Goal: Task Accomplishment & Management: Complete application form

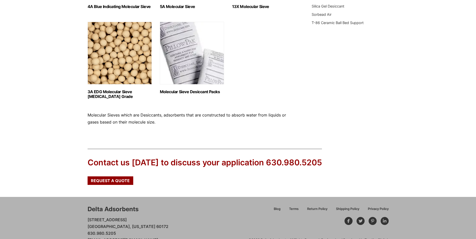
scroll to position [246, 0]
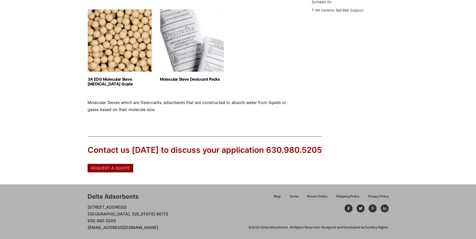
click at [116, 169] on span "Request a Quote" at bounding box center [110, 168] width 39 height 4
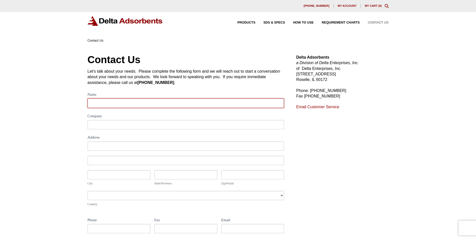
click at [112, 104] on input "Name" at bounding box center [186, 103] width 197 height 9
type input "[PERSON_NAME]"
type input "[US_STATE]"
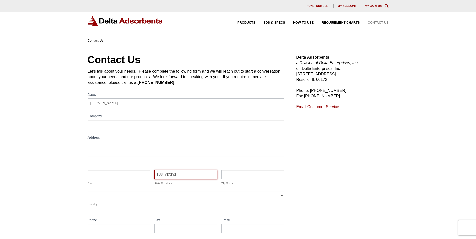
type input "40392"
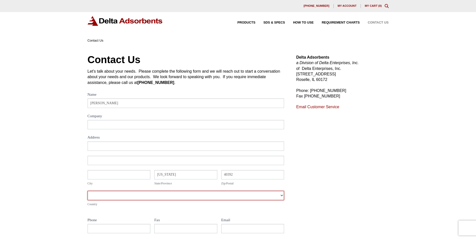
select select "[GEOGRAPHIC_DATA]"
type input "6063013850"
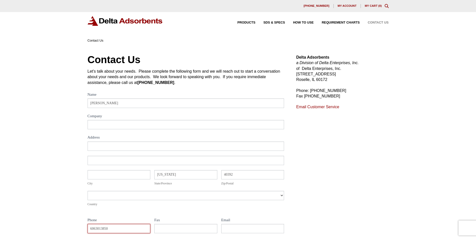
type input "[PERSON_NAME][EMAIL_ADDRESS][PERSON_NAME][DOMAIN_NAME]"
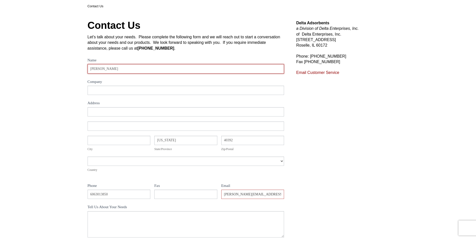
scroll to position [50, 0]
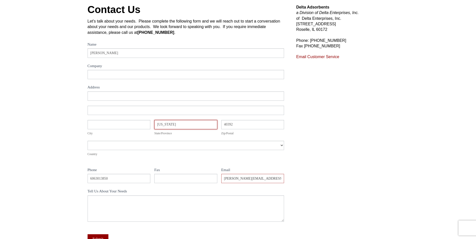
click at [174, 127] on input "[US_STATE]" at bounding box center [185, 124] width 63 height 9
type input "O"
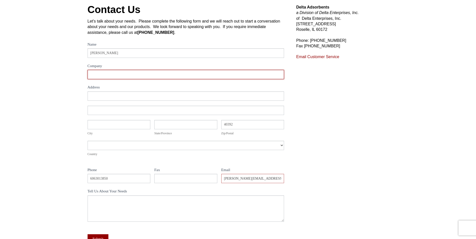
click at [128, 76] on input "Company" at bounding box center [186, 74] width 197 height 9
type input "East [US_STATE] Power Cooperative"
type input "[STREET_ADDRESS]"
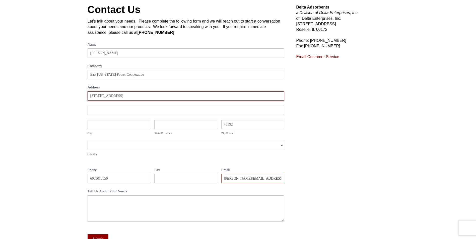
type input "[GEOGRAPHIC_DATA]"
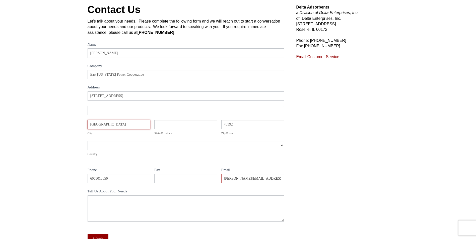
type input "KY"
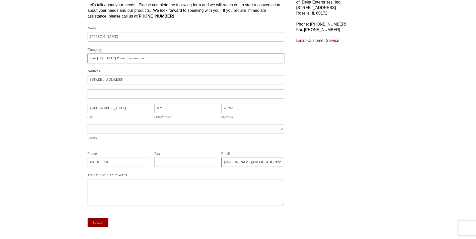
scroll to position [75, 0]
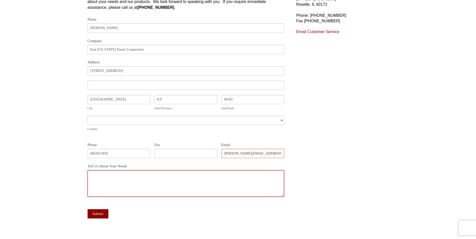
click at [152, 180] on textarea "Tell Us About Your Needs" at bounding box center [186, 184] width 197 height 26
click at [131, 178] on textarea "Tell Us About Your Needs" at bounding box center [186, 184] width 197 height 26
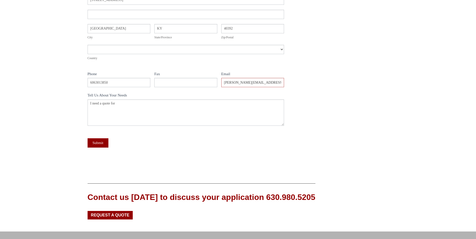
scroll to position [150, 0]
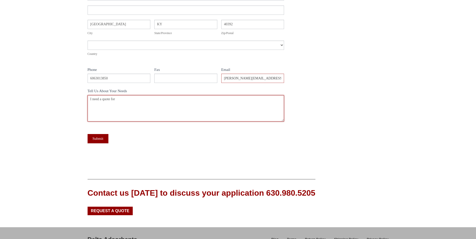
click at [120, 100] on textarea "I need a quote for" at bounding box center [186, 108] width 197 height 26
paste textarea "Silica Gel Beaded Part No. SGBIB55"
click at [90, 104] on textarea "I need a quote for Silica Gel Beaded Part No. SGBIB55" at bounding box center [186, 108] width 197 height 26
click at [172, 100] on textarea "I need a quote for Silica Gel Beaded Part No. SGBIB55" at bounding box center [186, 108] width 197 height 26
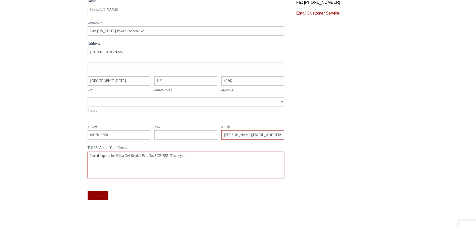
scroll to position [100, 0]
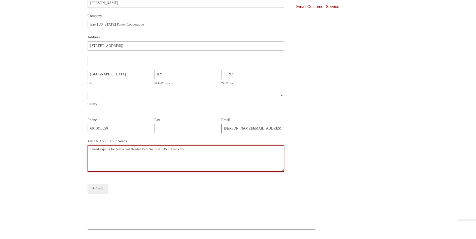
type textarea "I need a quote for Silica Gel Beaded Part No. SGBIB55. Thank you."
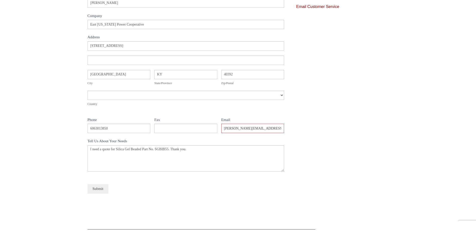
click at [99, 187] on button "Submit" at bounding box center [98, 188] width 21 height 9
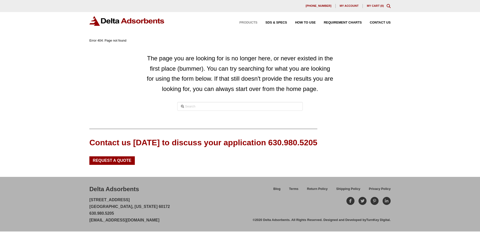
click at [243, 21] on span "Products" at bounding box center [248, 22] width 18 height 3
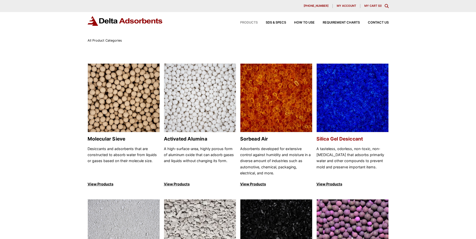
click at [339, 139] on h2 "Silica Gel Desiccant" at bounding box center [352, 139] width 72 height 6
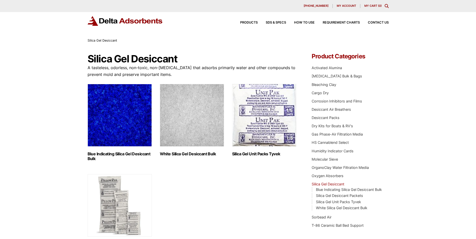
click at [128, 126] on img "Visit product category Blue Indicating Silica Gel Desiccant Bulk" at bounding box center [120, 115] width 64 height 63
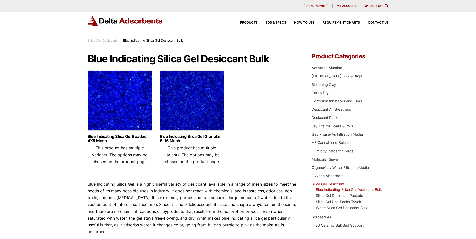
click at [116, 117] on img at bounding box center [120, 101] width 64 height 63
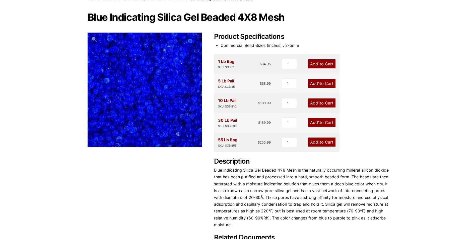
scroll to position [50, 0]
